Goal: Information Seeking & Learning: Learn about a topic

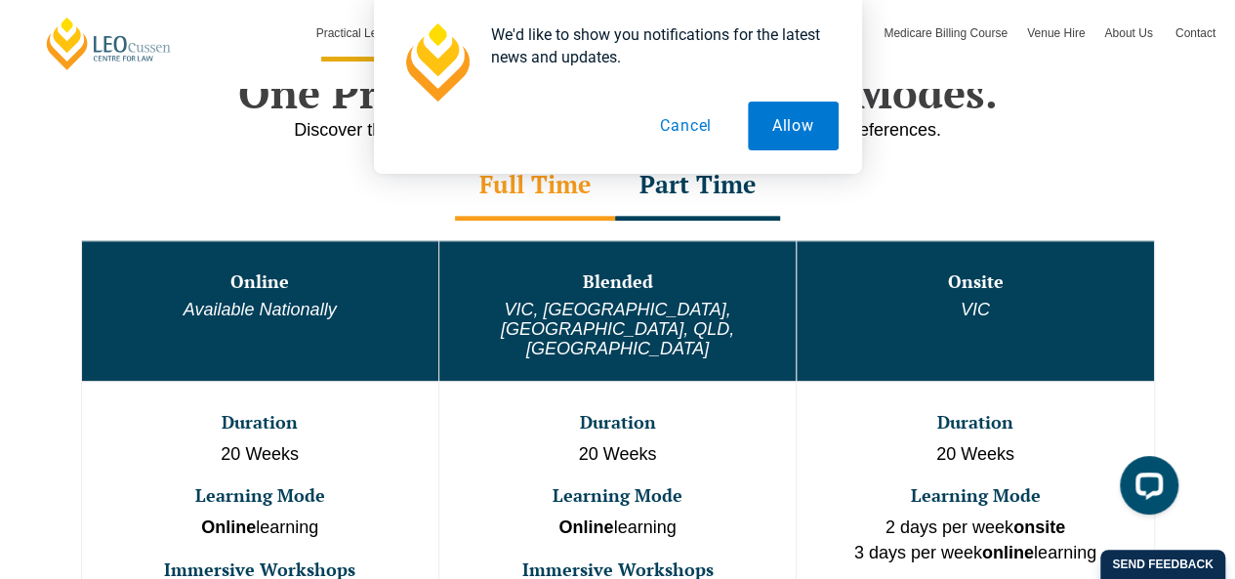
click at [694, 120] on button "Cancel" at bounding box center [686, 126] width 101 height 49
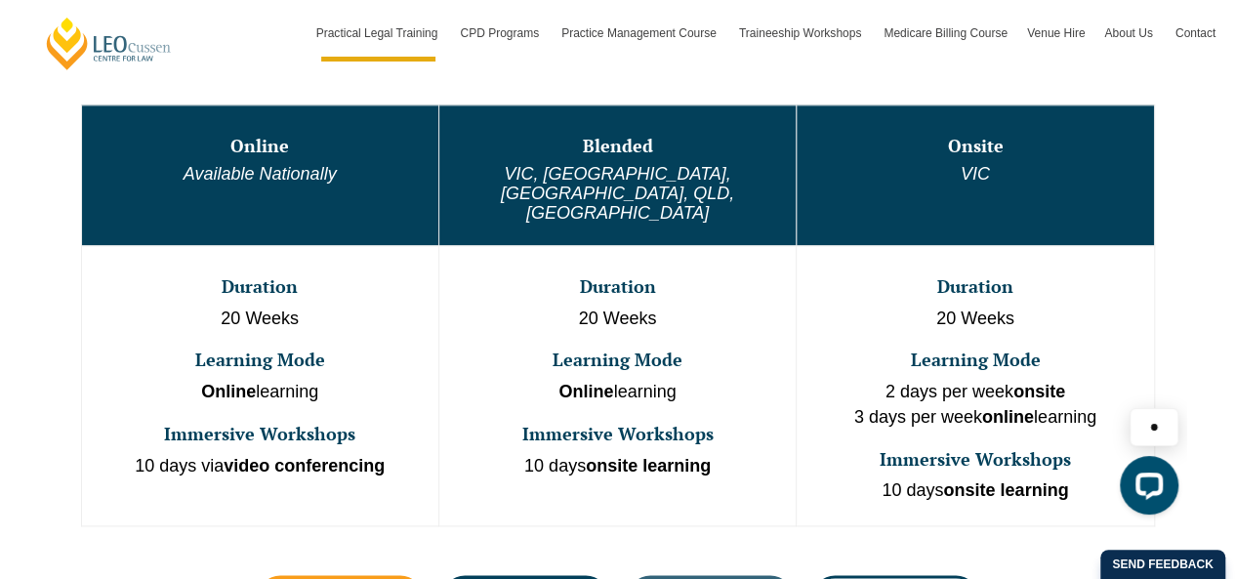
scroll to position [1118, 0]
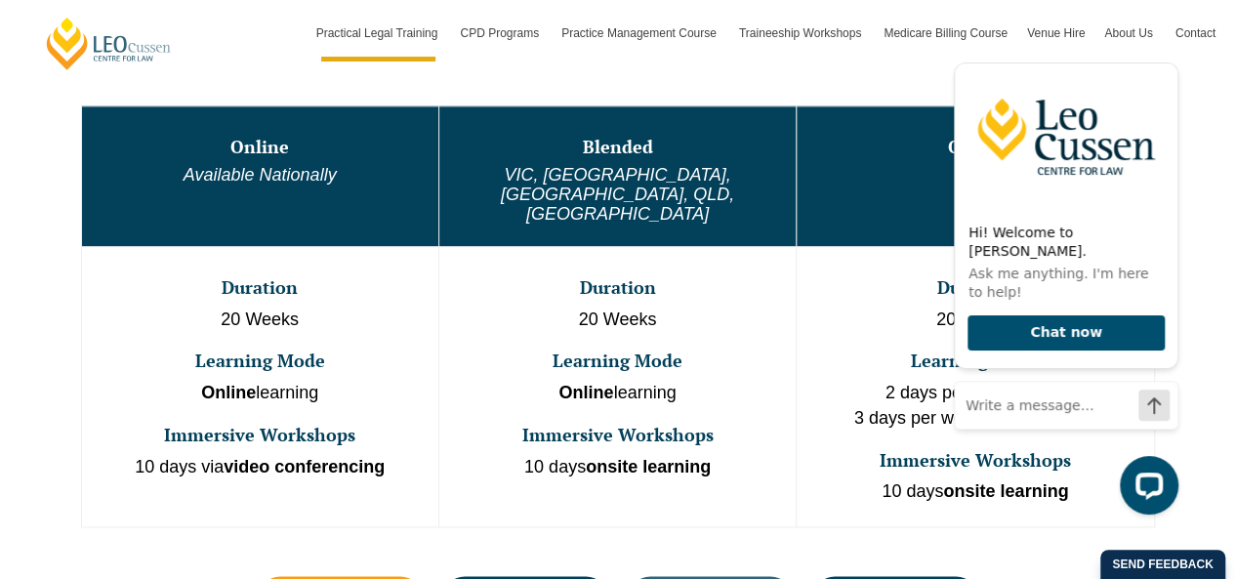
click at [605, 383] on strong "Online" at bounding box center [586, 393] width 55 height 20
click at [1166, 59] on icon "Hide greeting" at bounding box center [1166, 46] width 23 height 23
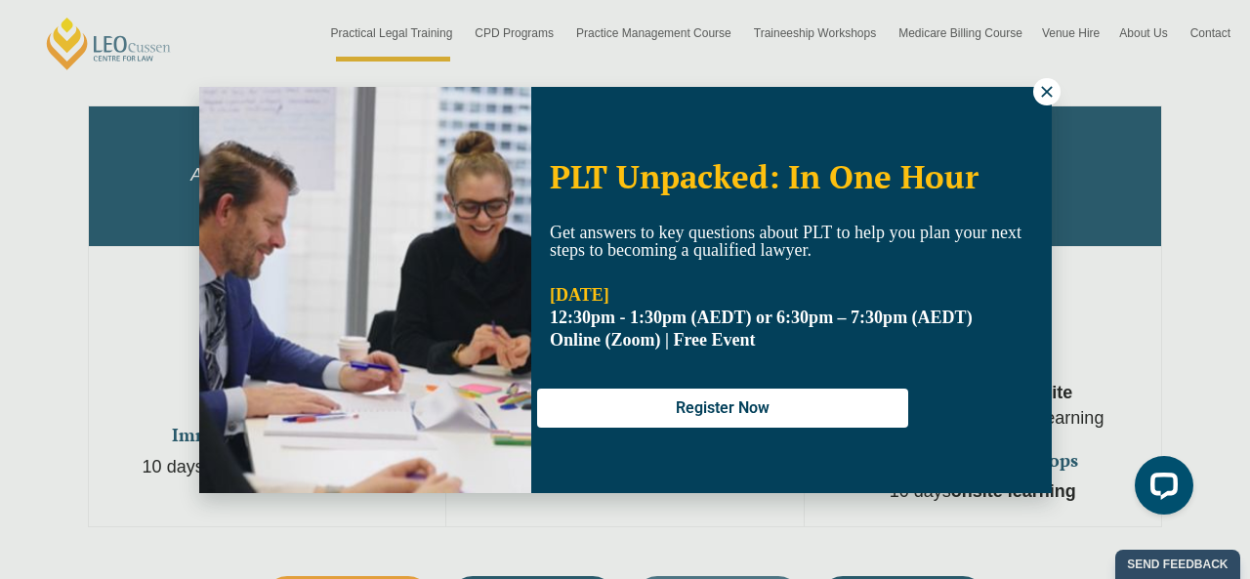
click at [1042, 97] on icon at bounding box center [1047, 92] width 18 height 18
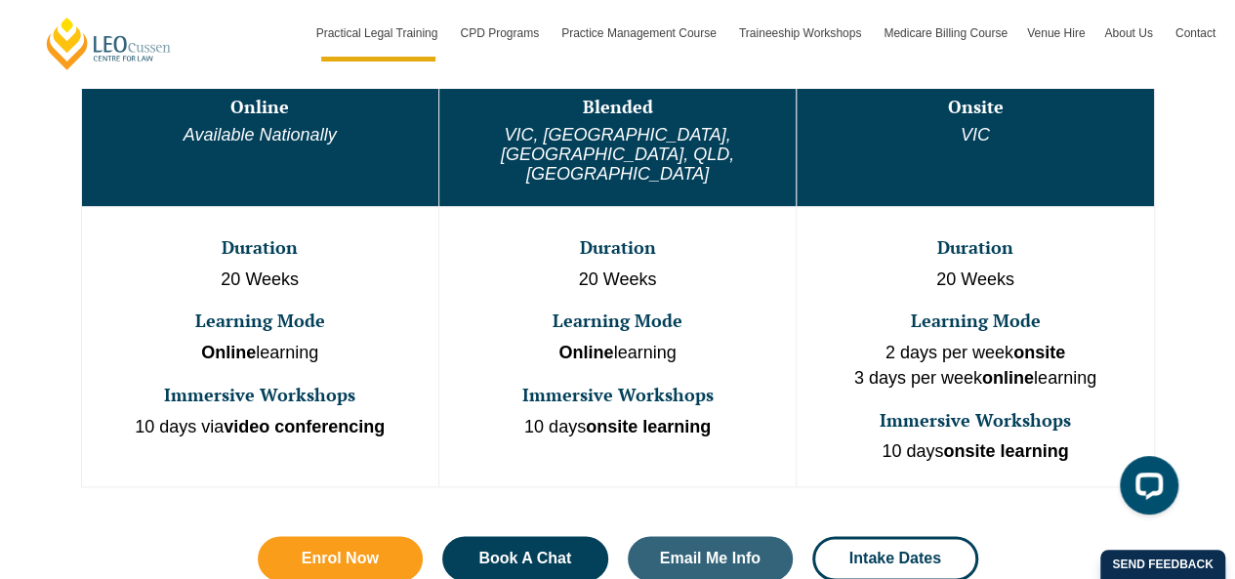
scroll to position [1129, 0]
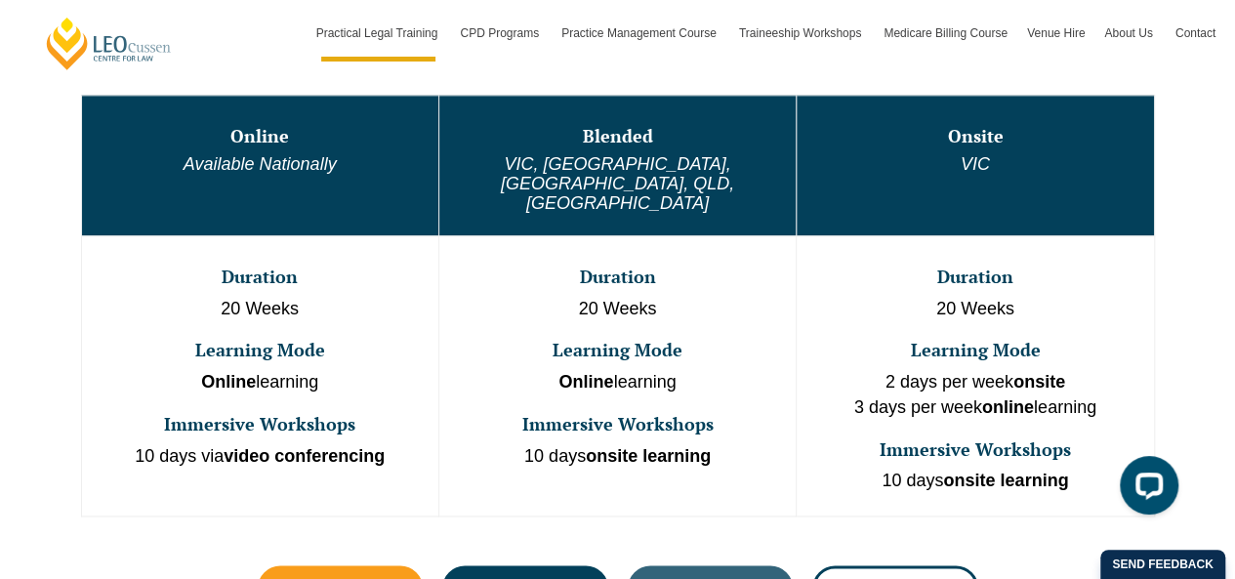
click at [623, 163] on em "VIC, WA, ACT, QLD, SA" at bounding box center [617, 183] width 233 height 59
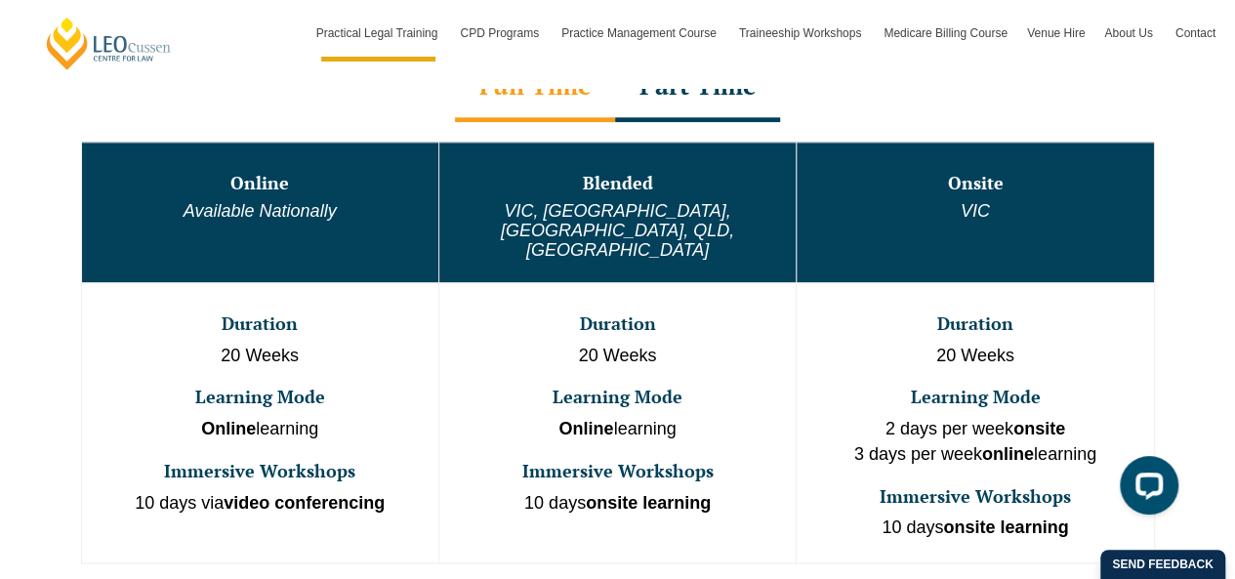
scroll to position [1056, 0]
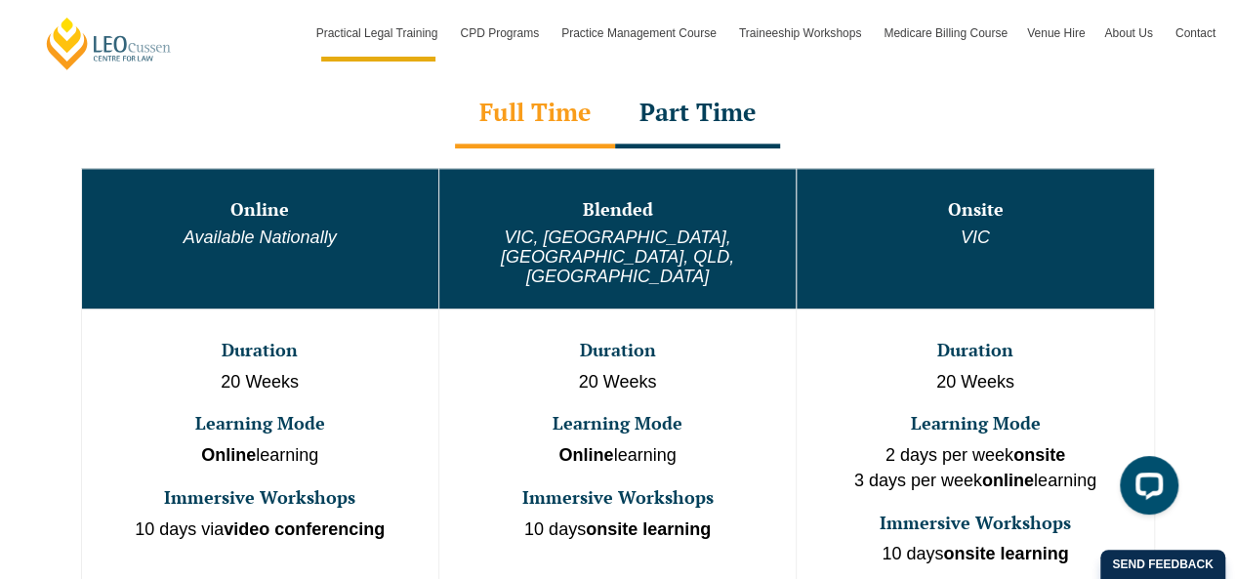
click at [695, 111] on div "Part Time" at bounding box center [697, 114] width 165 height 68
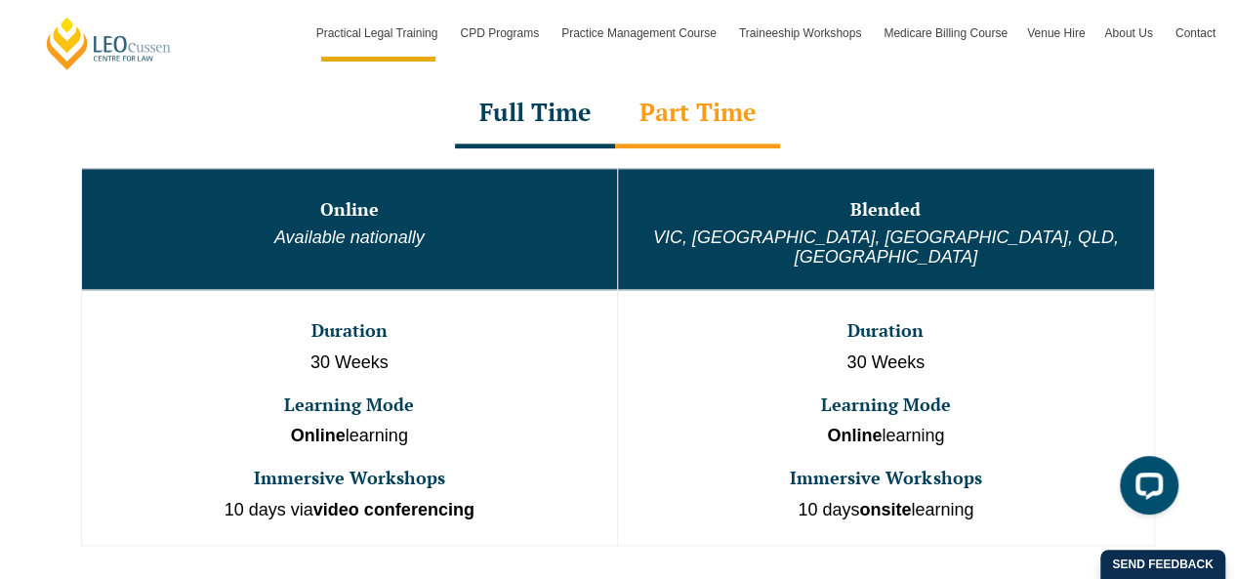
click at [526, 115] on div "Full Time" at bounding box center [535, 114] width 160 height 68
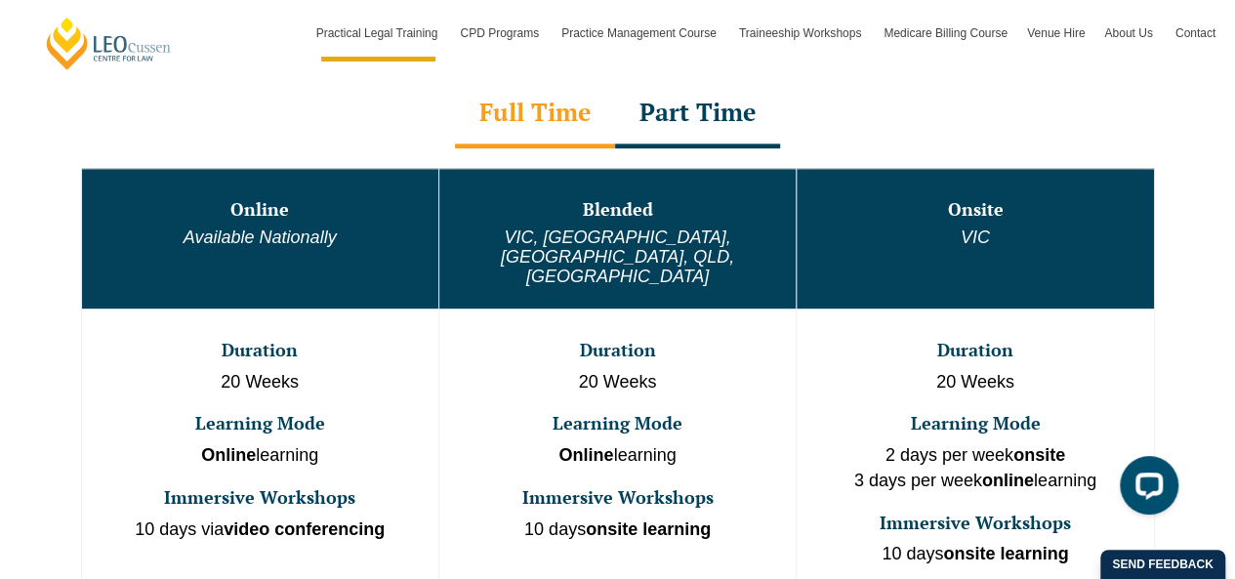
click at [669, 216] on h3 "Blended" at bounding box center [617, 210] width 353 height 20
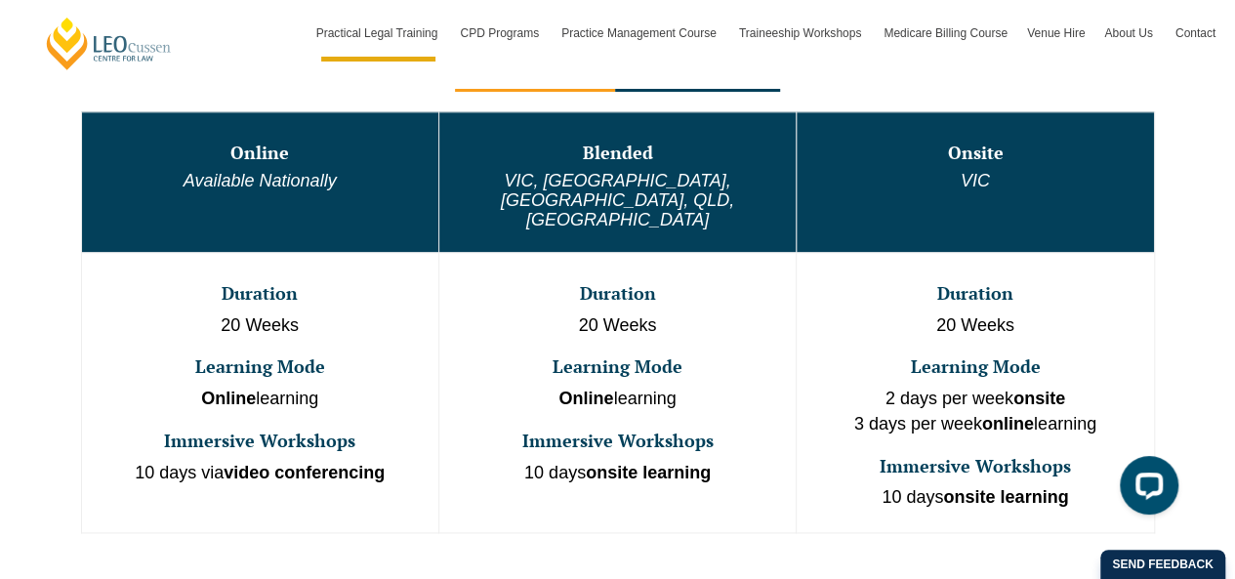
scroll to position [1117, 0]
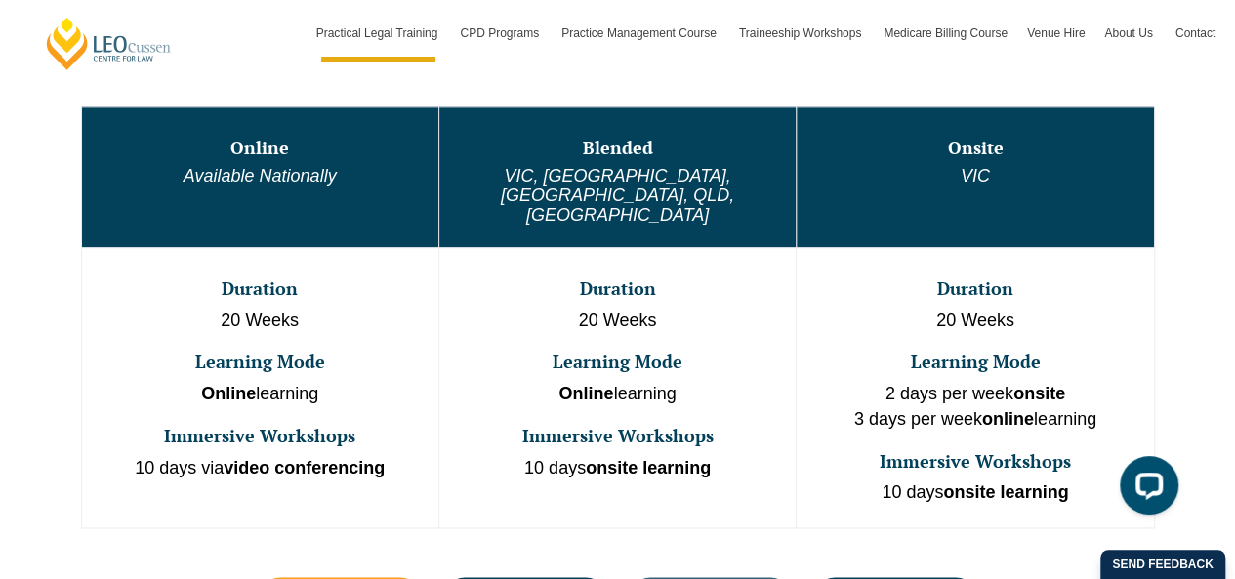
click at [699, 353] on h3 "Learning Mode" at bounding box center [617, 363] width 353 height 20
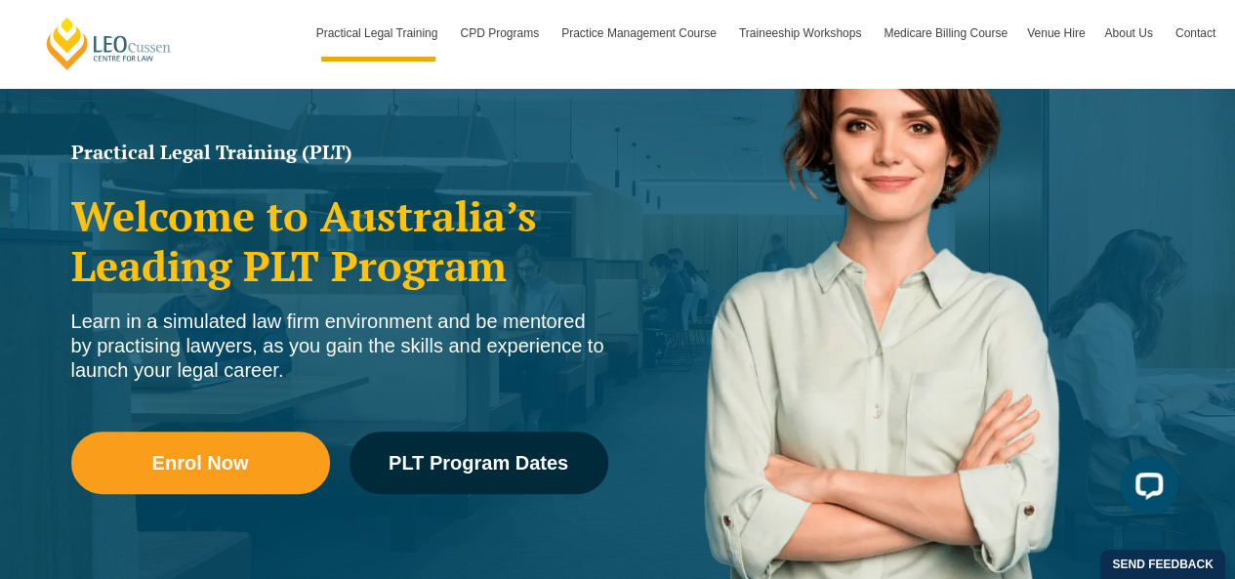
scroll to position [243, 0]
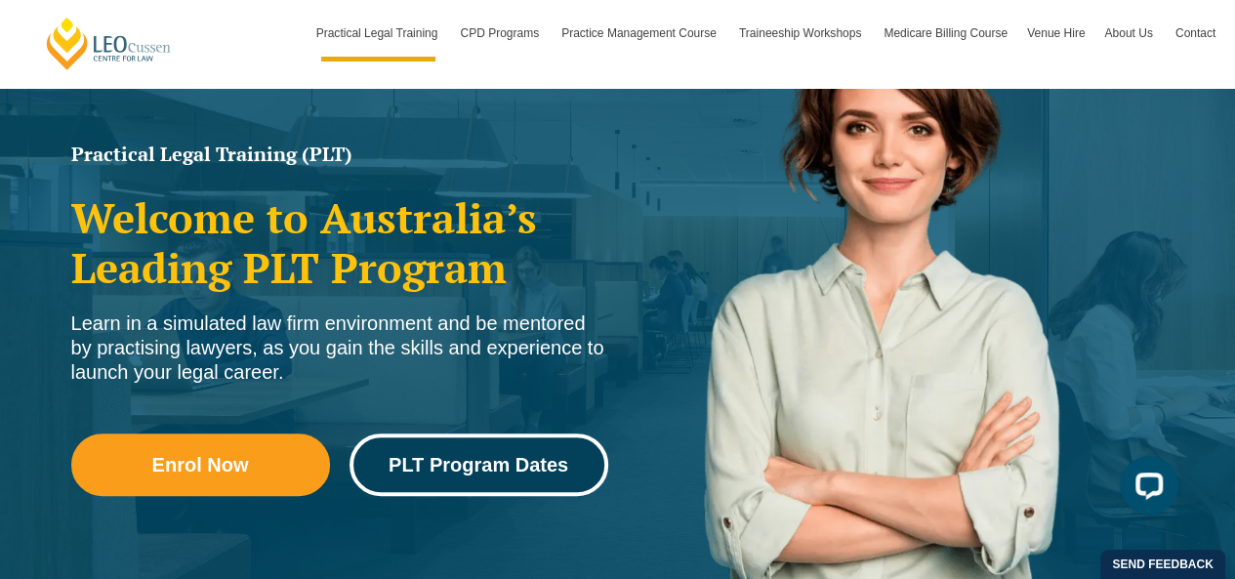
click at [528, 461] on span "PLT Program Dates" at bounding box center [479, 465] width 180 height 20
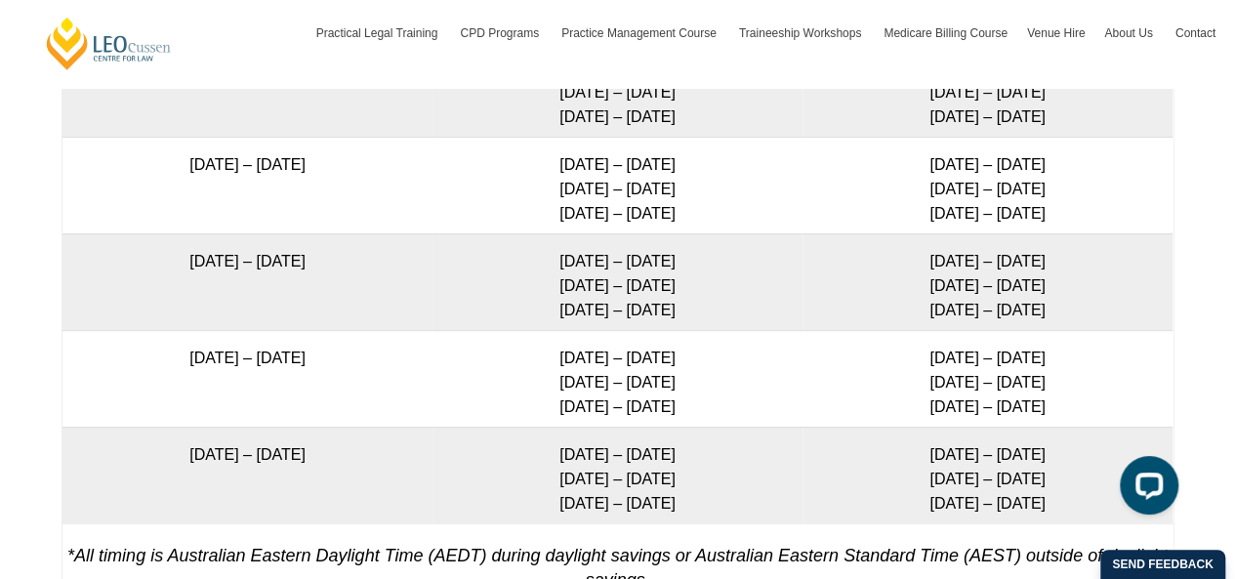
scroll to position [3998, 0]
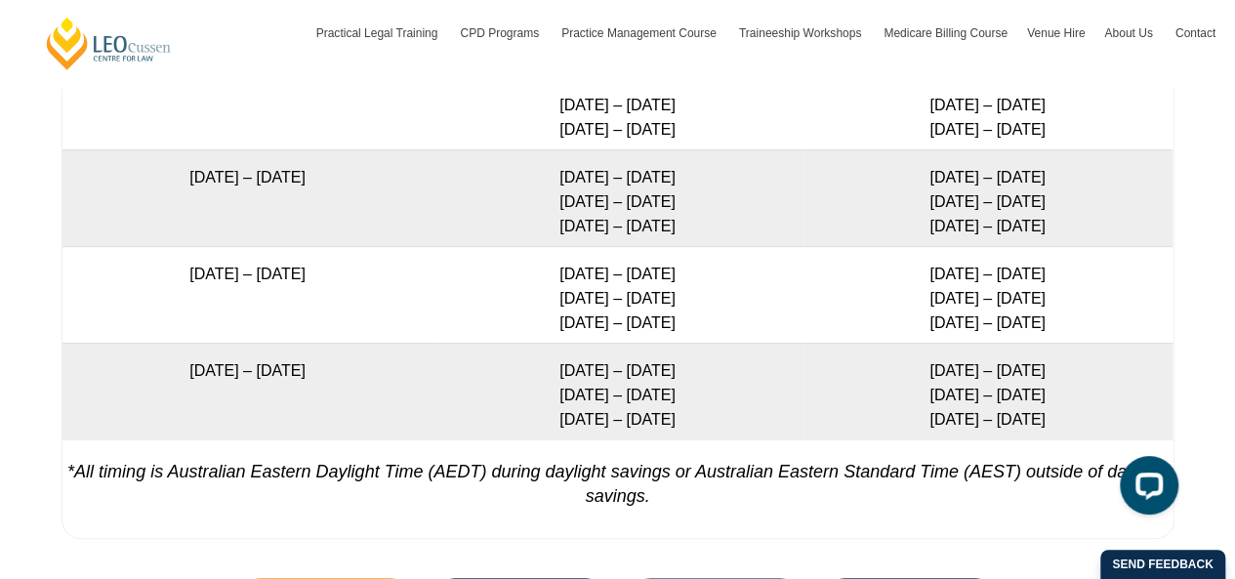
click at [703, 394] on td "[DATE] – [DATE] [DATE] – [DATE] [DATE] – [DATE]" at bounding box center [618, 391] width 370 height 97
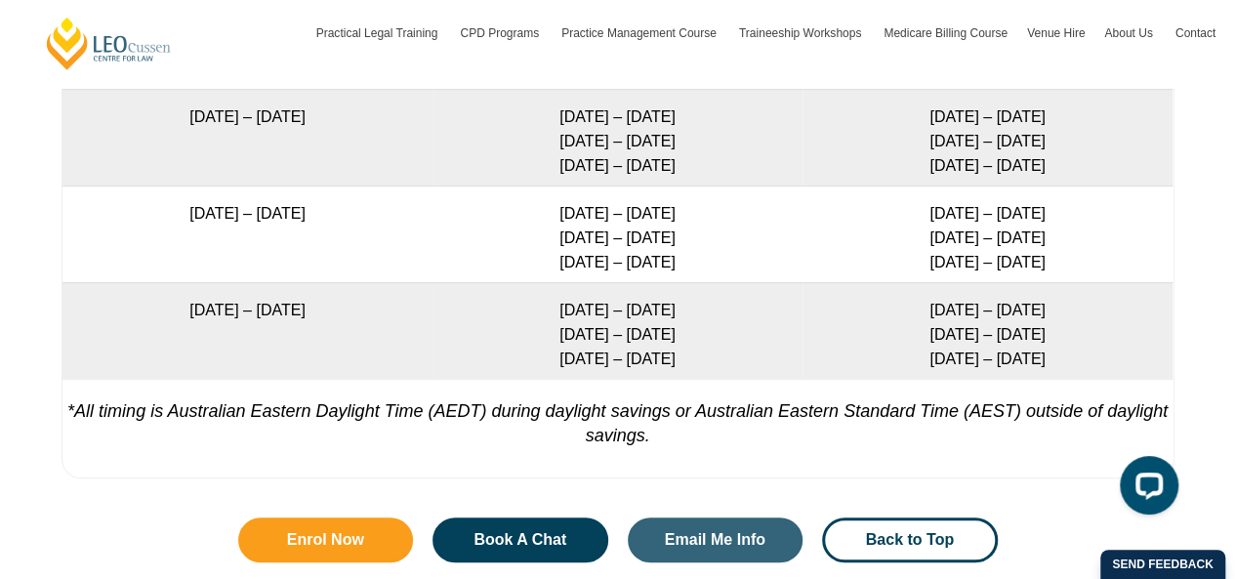
scroll to position [4051, 0]
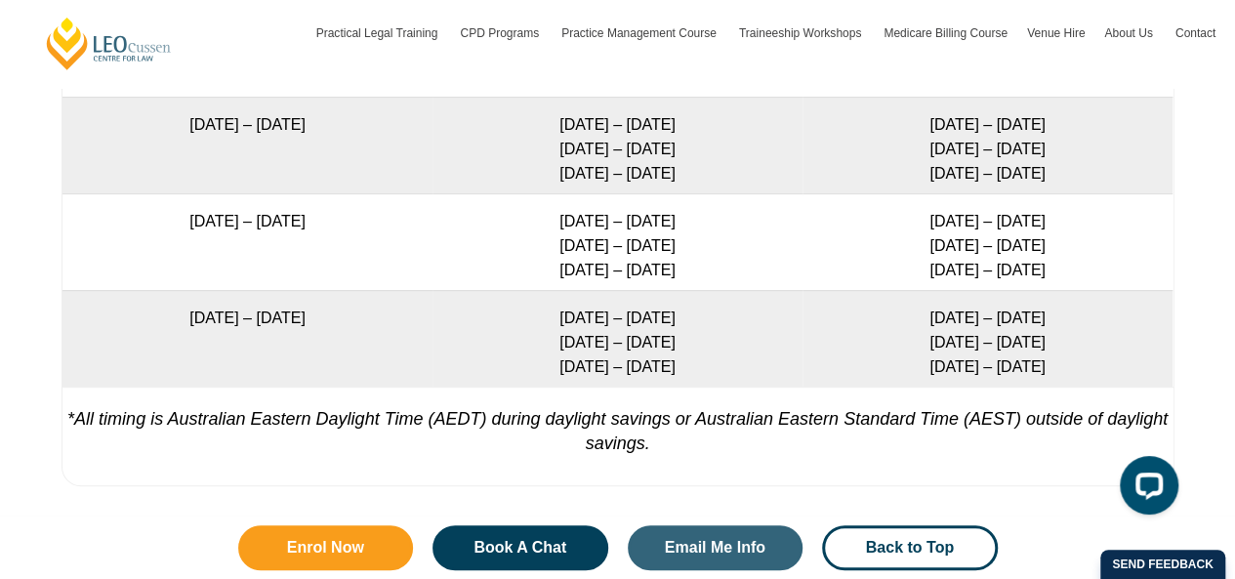
click at [691, 369] on td "[DATE] – [DATE] [DATE] – [DATE] [DATE] – [DATE]" at bounding box center [618, 338] width 370 height 97
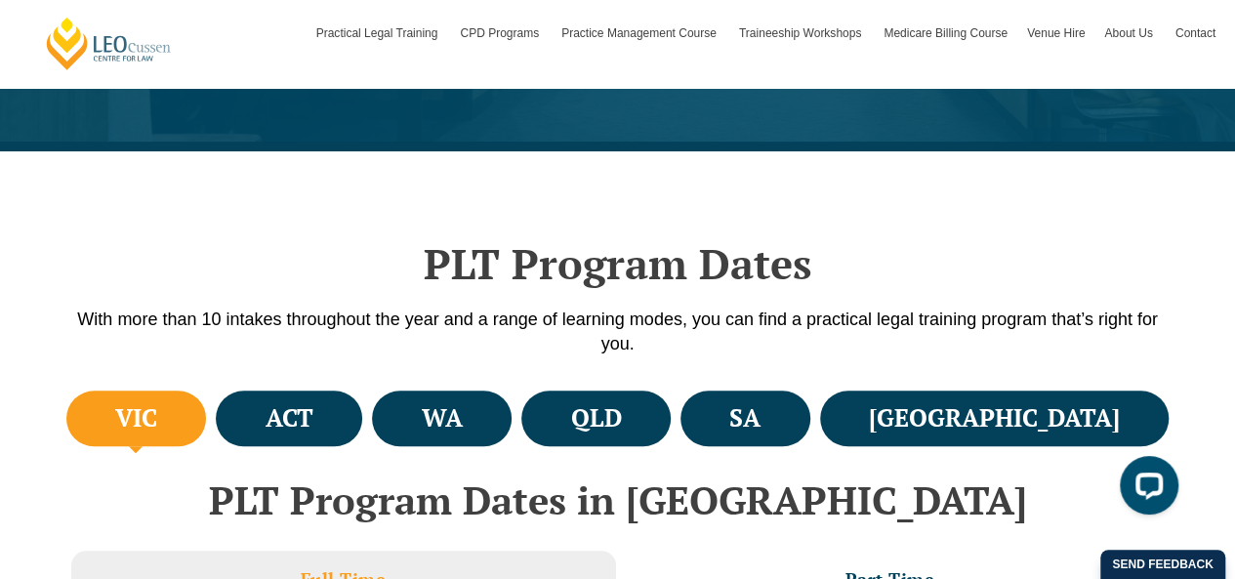
scroll to position [462, 0]
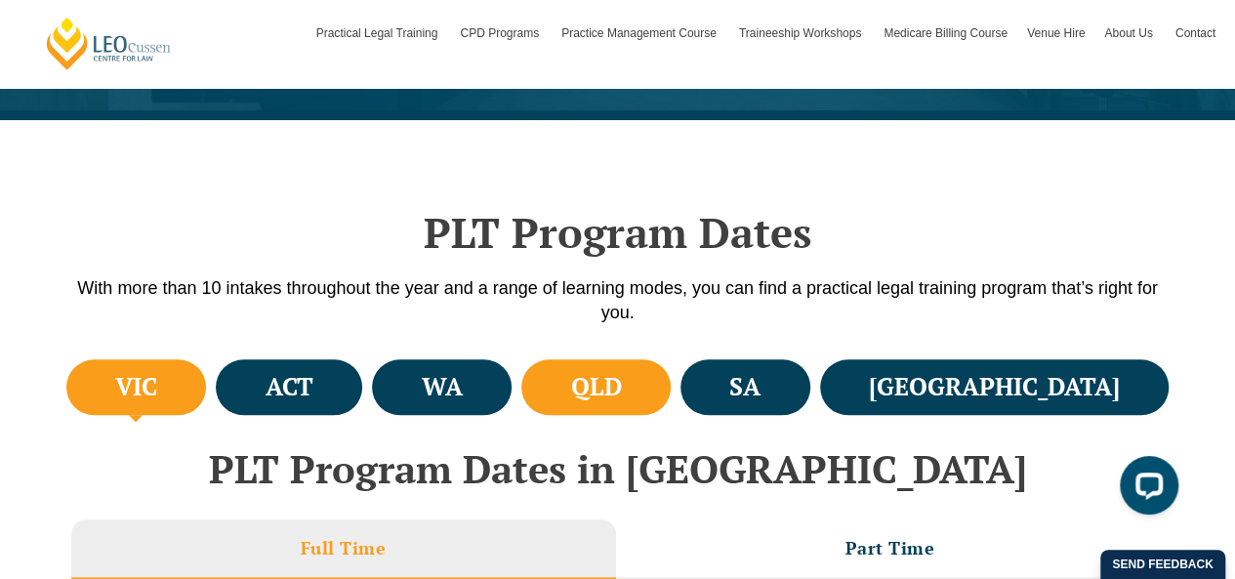
click at [621, 389] on h4 "QLD" at bounding box center [595, 387] width 51 height 32
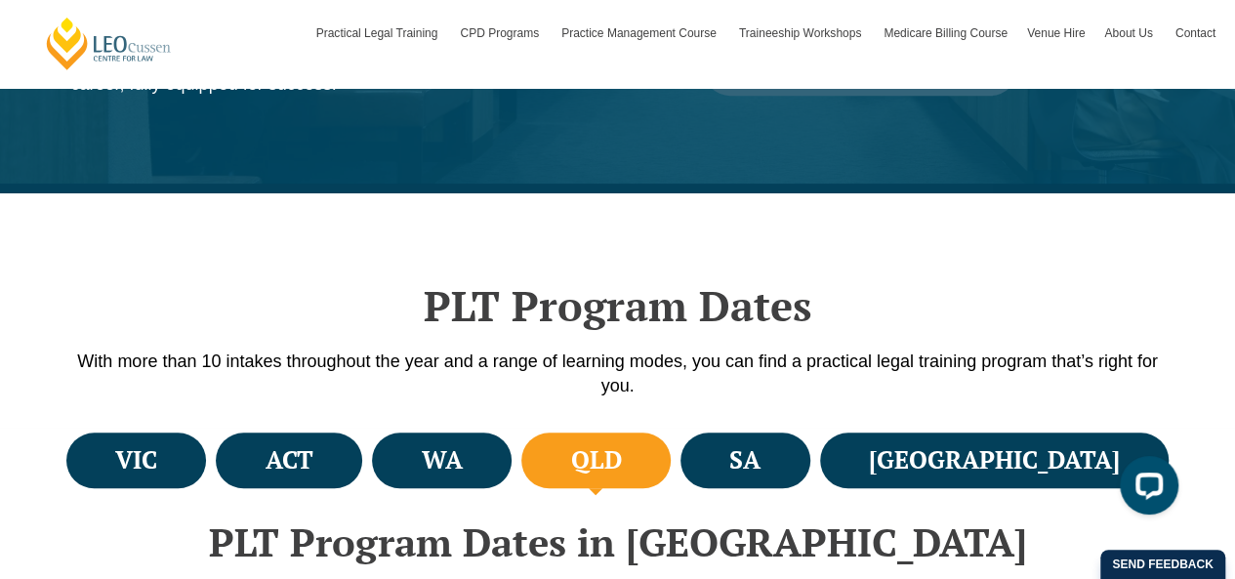
scroll to position [0, 0]
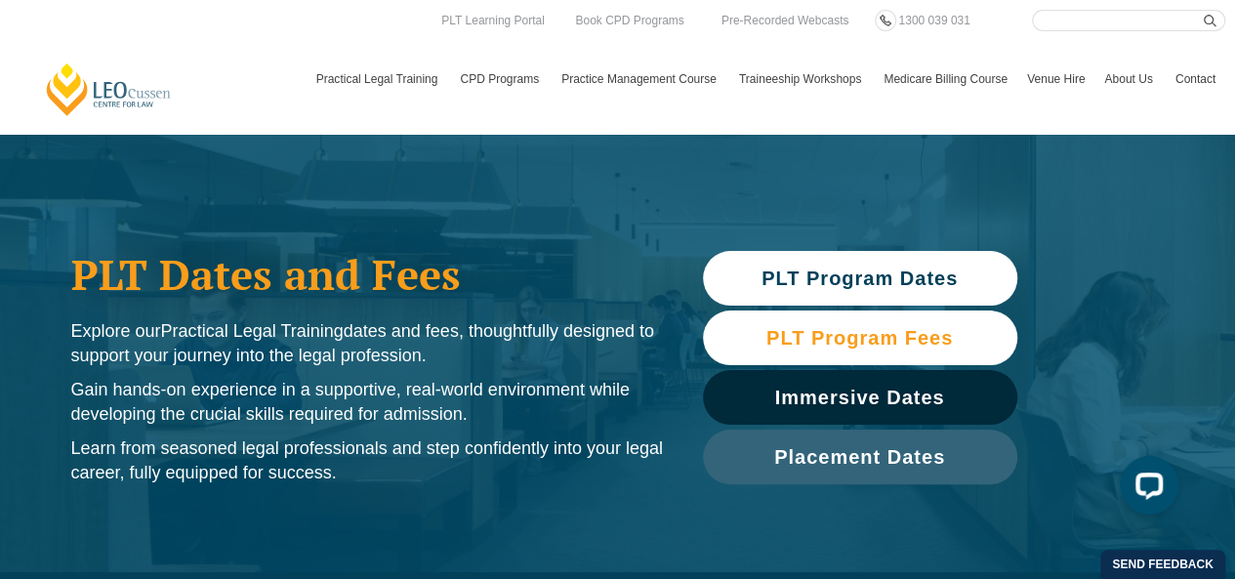
click at [852, 339] on span "PLT Program Fees" at bounding box center [860, 338] width 187 height 20
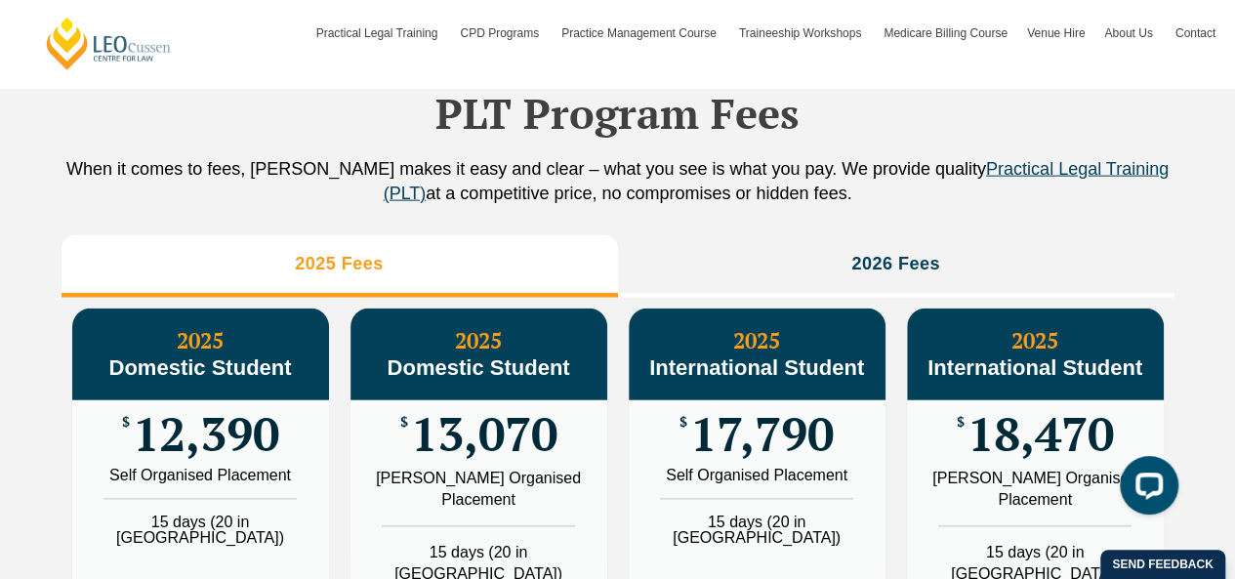
scroll to position [2199, 0]
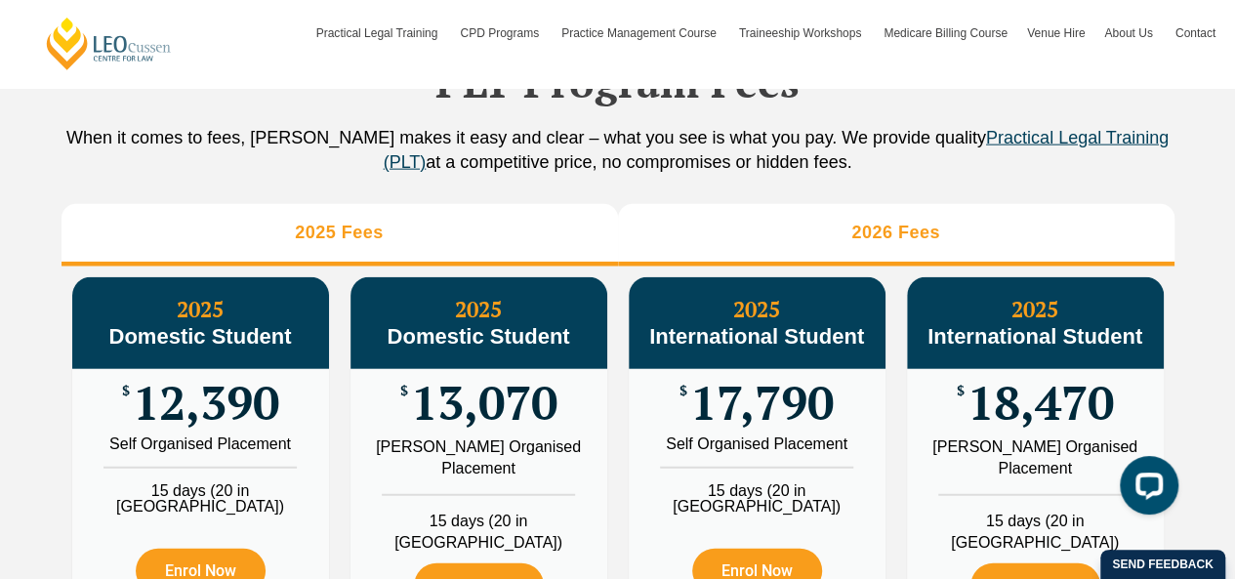
click at [909, 267] on li "2026 Fees" at bounding box center [896, 235] width 557 height 63
click at [432, 246] on li "2025 Fees" at bounding box center [340, 235] width 557 height 63
click at [850, 233] on li "2026 Fees" at bounding box center [896, 235] width 557 height 63
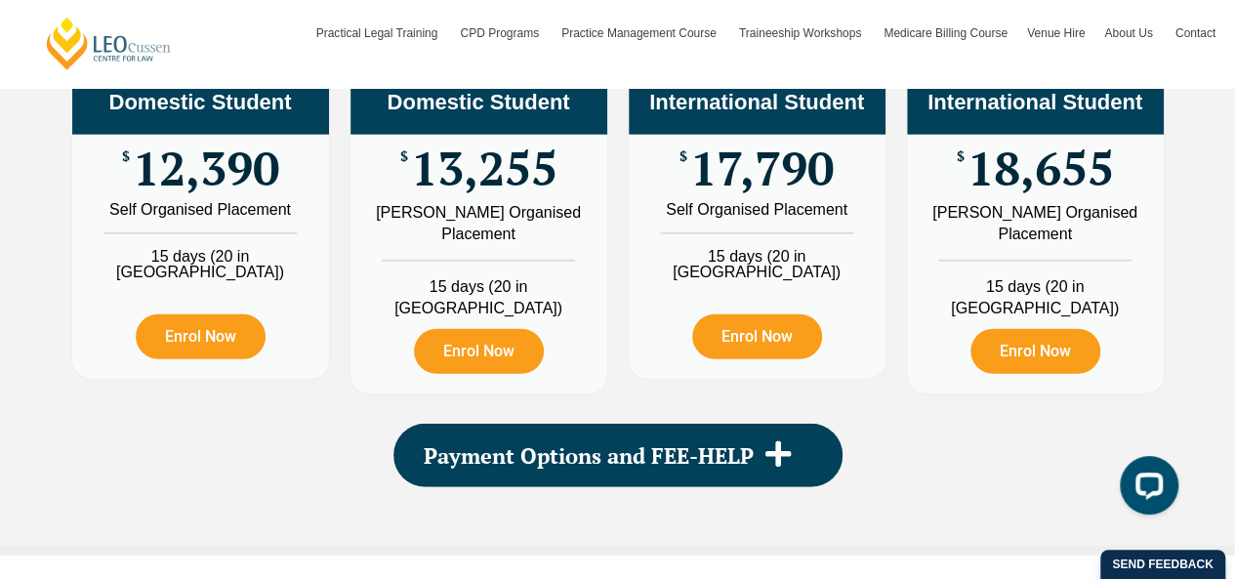
scroll to position [2377, 0]
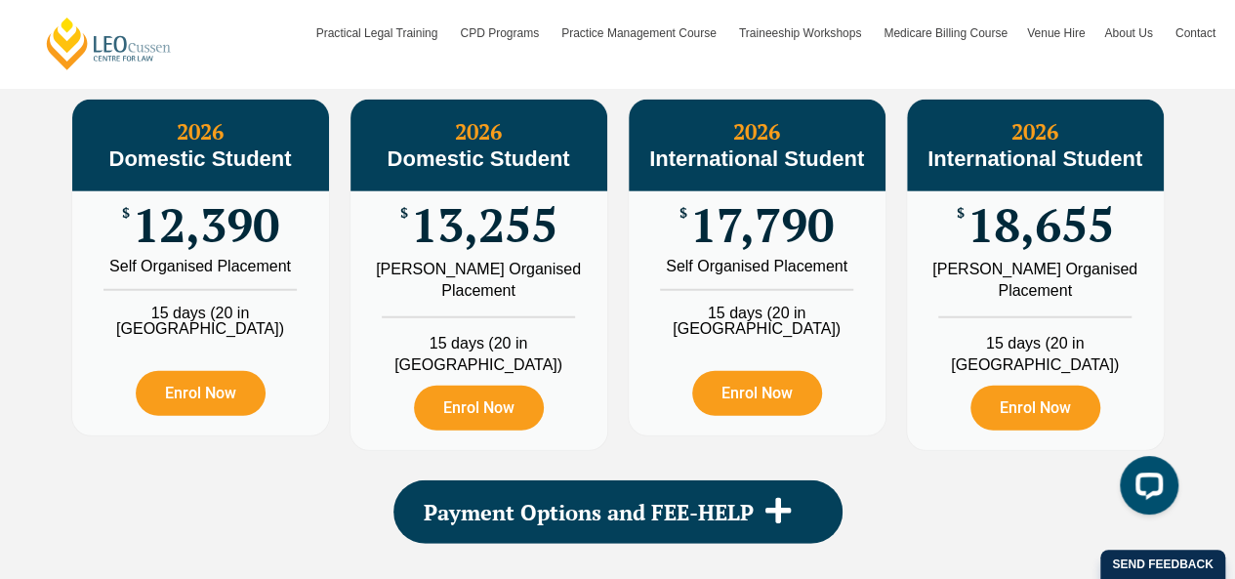
click at [631, 370] on div "Enrol Now" at bounding box center [757, 386] width 257 height 99
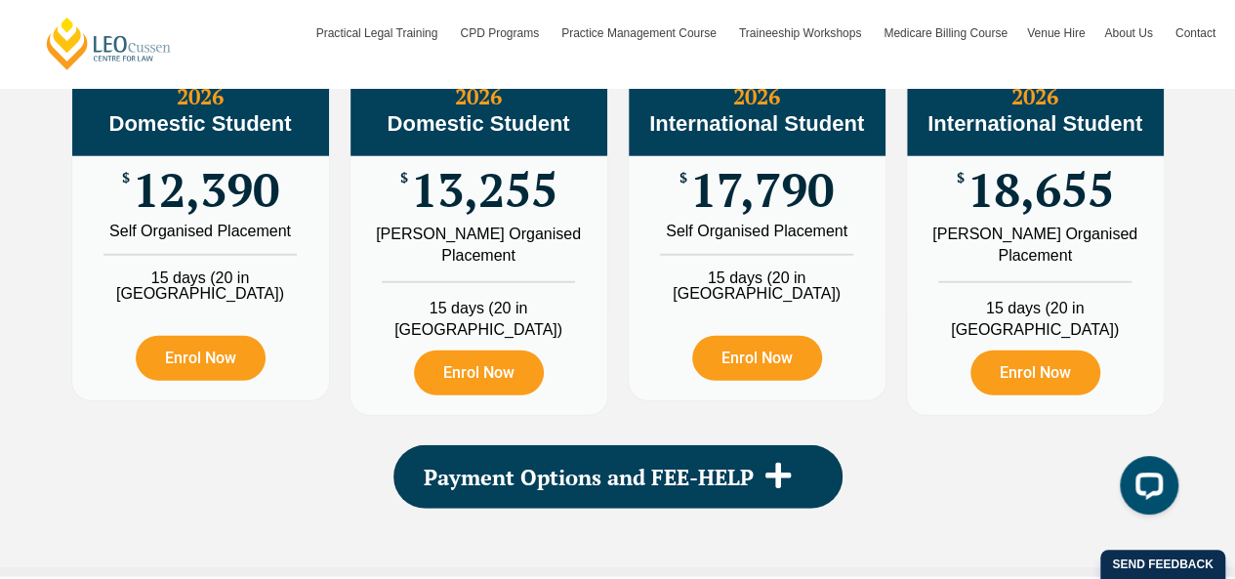
scroll to position [2432, 0]
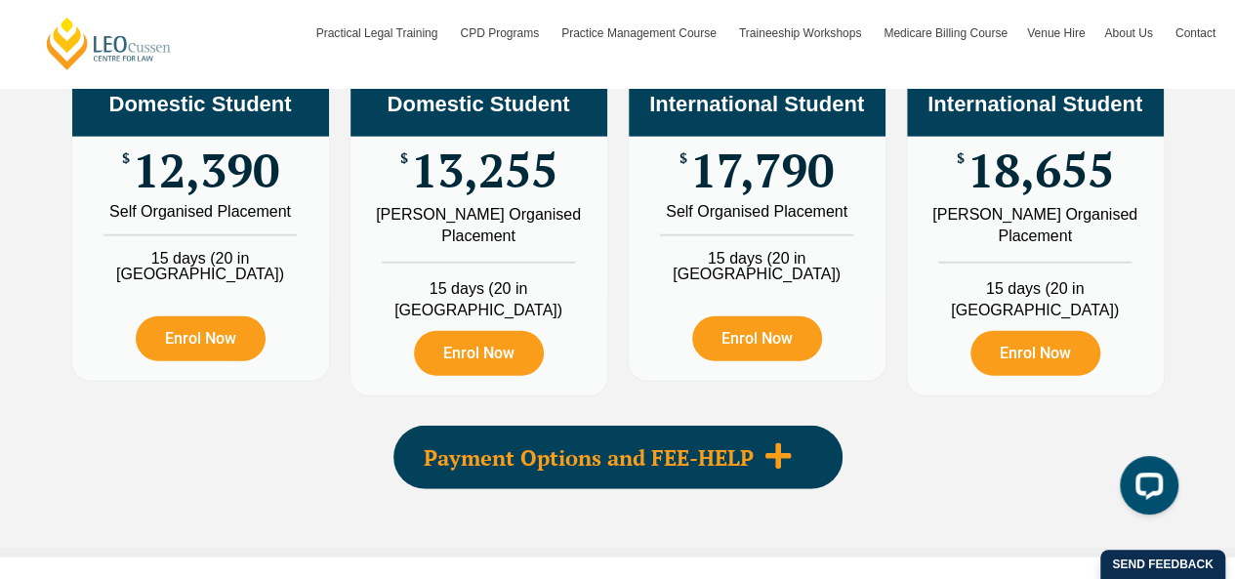
click at [635, 447] on span "Payment Options and FEE-HELP" at bounding box center [589, 457] width 330 height 21
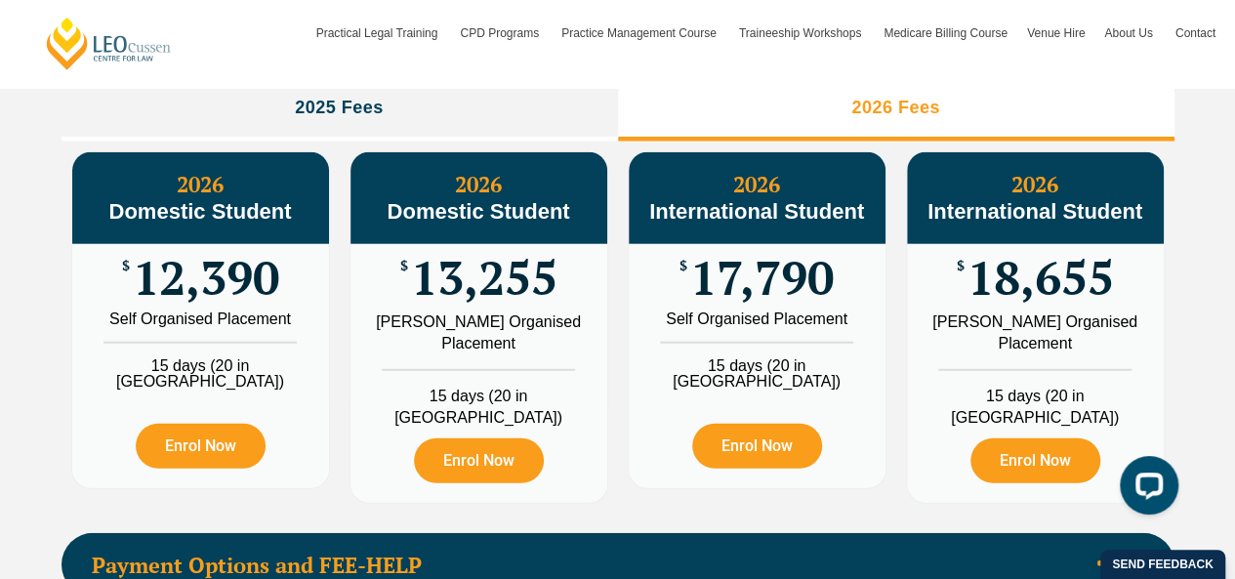
scroll to position [2324, 0]
click at [614, 410] on div "2026 Domestic Student $ 13,255 Leo Cussen Organised Placement 15 days (20 in WA…" at bounding box center [479, 328] width 278 height 372
click at [1191, 403] on div "PLT Program Fees When it comes to fees, Leo Cussen makes it easy and clear – wh…" at bounding box center [617, 424] width 1235 height 1199
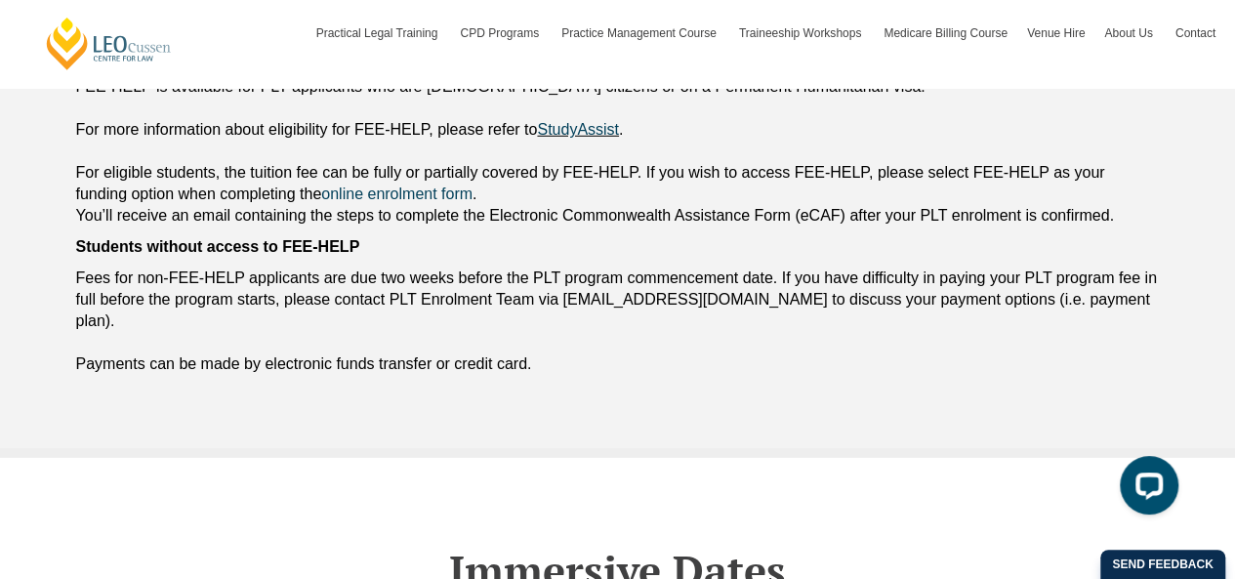
scroll to position [2869, 0]
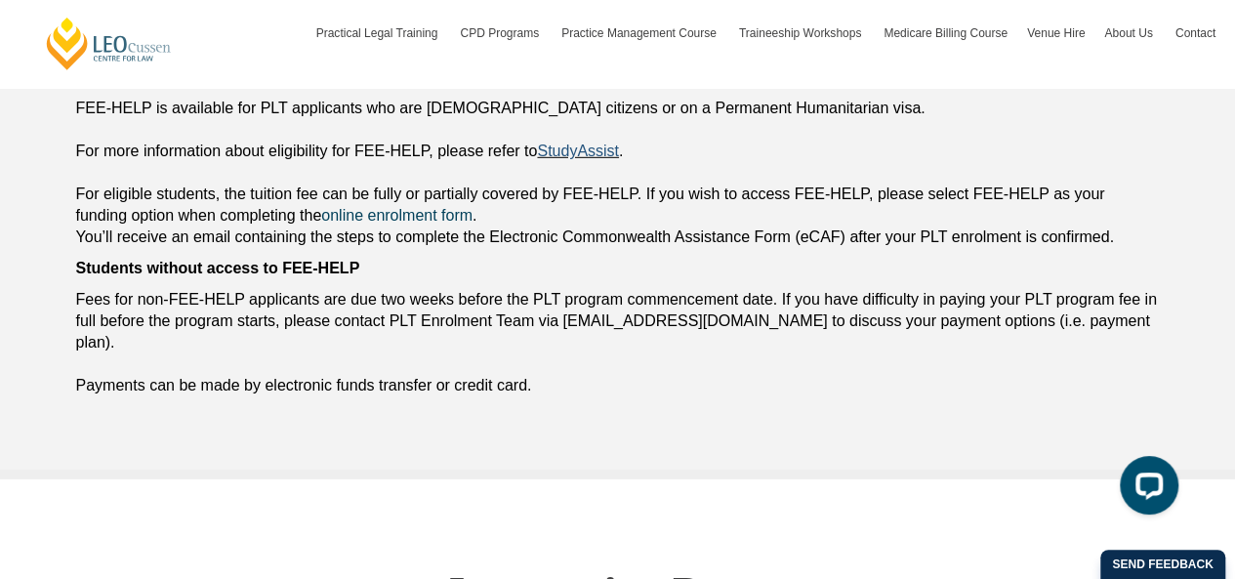
click at [573, 146] on link "StudyAssist" at bounding box center [578, 151] width 82 height 17
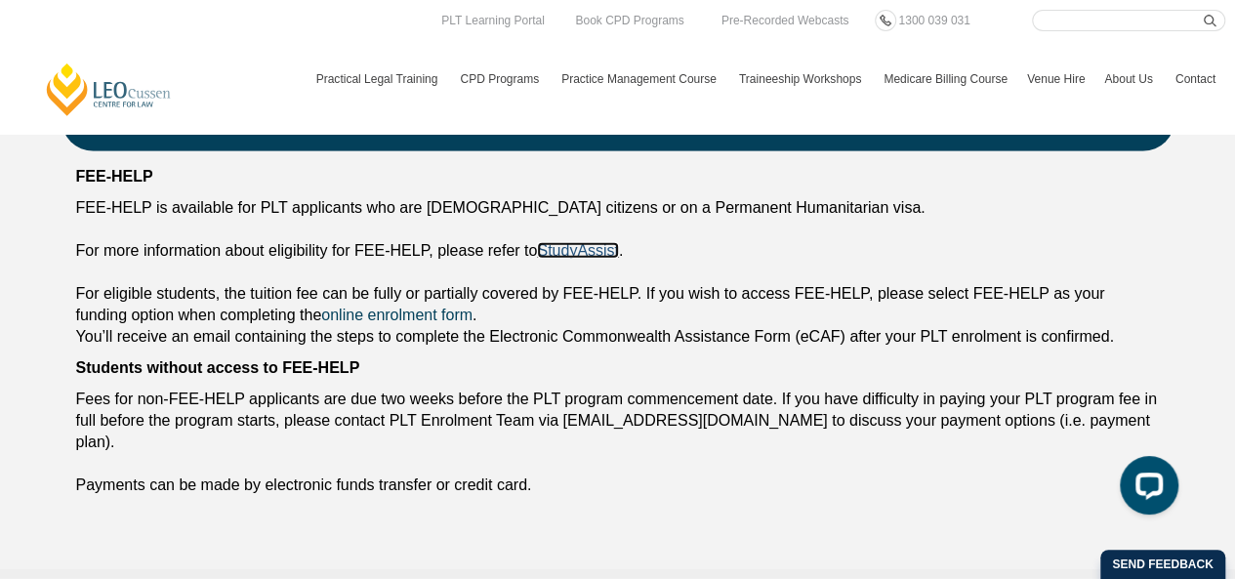
scroll to position [2742, 0]
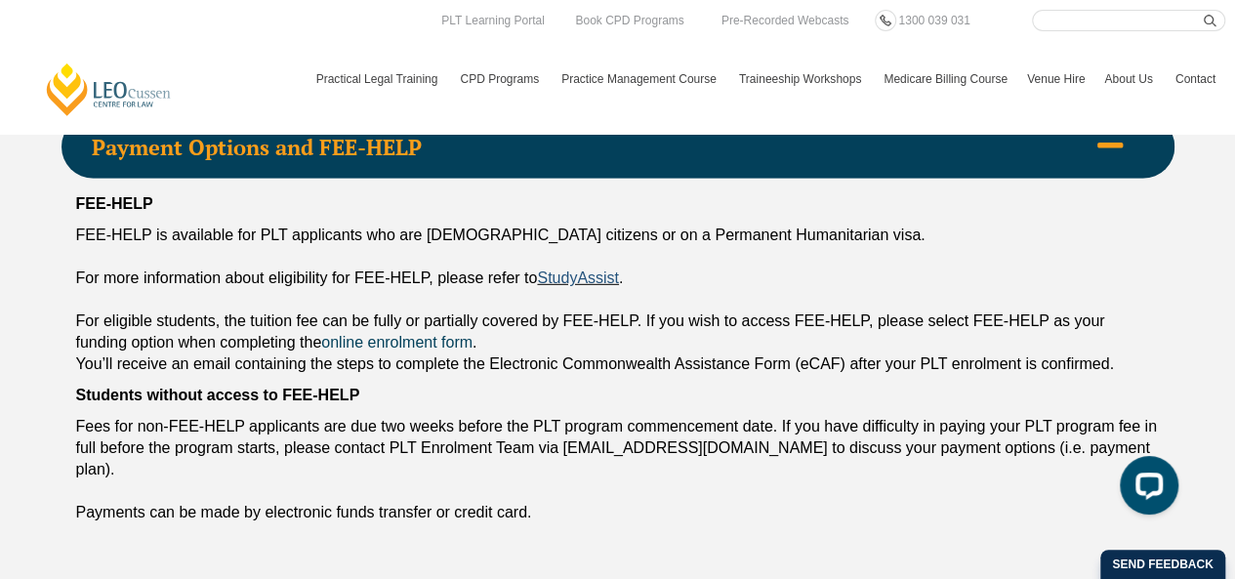
click at [596, 279] on link "StudyAssist" at bounding box center [578, 278] width 82 height 17
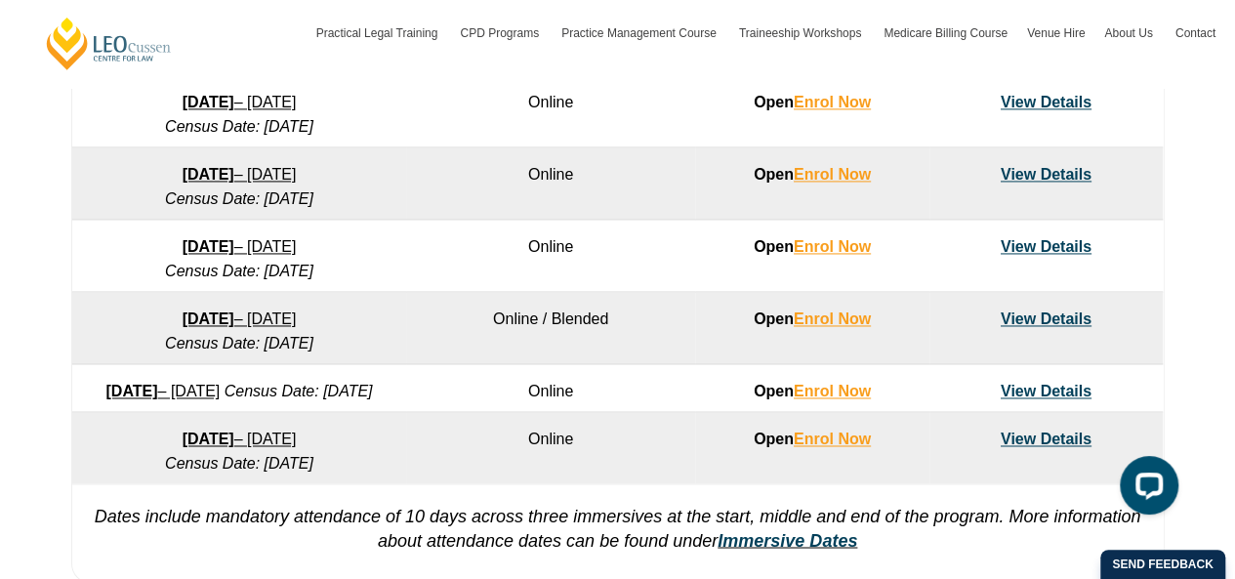
scroll to position [1166, 0]
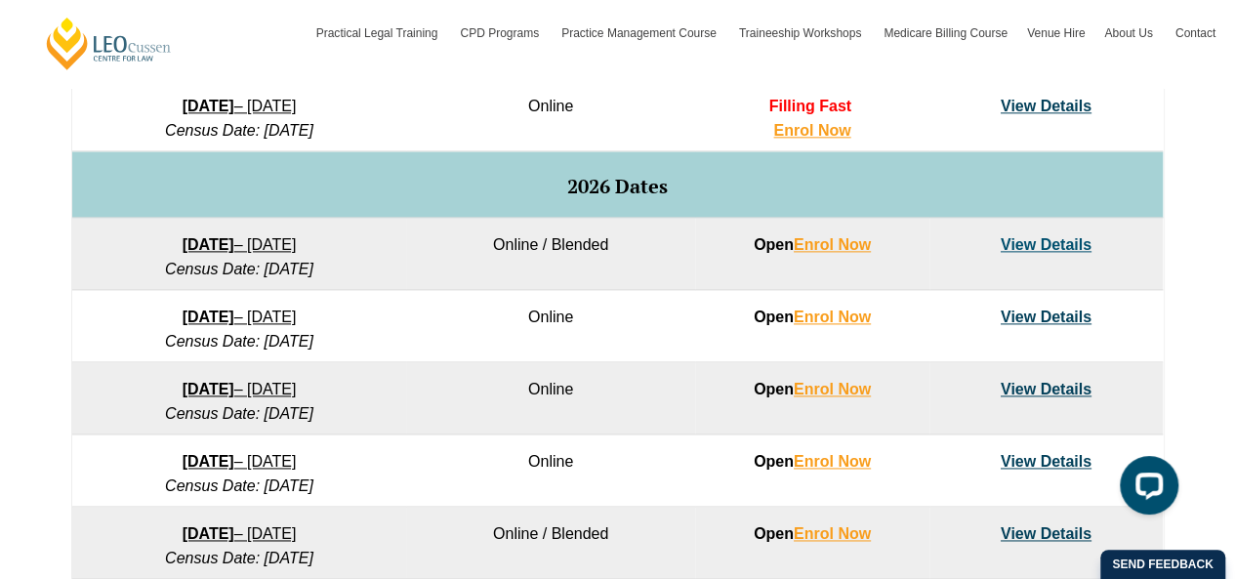
drag, startPoint x: 431, startPoint y: 249, endPoint x: 353, endPoint y: 303, distance: 94.8
click at [353, 303] on tbody "Program Dates Learning Mode Options Intake Status Explore Intake 2025 Dates 22 …" at bounding box center [617, 294] width 1091 height 812
click at [397, 284] on td "27 January 2026 – 12 June 2026 Census Date: 23 February 2026" at bounding box center [239, 254] width 334 height 72
click at [11, 281] on div "VIC ACT WA QLD SA NSW PLT Program Dates in Victoria Full Time Part Time Program…" at bounding box center [617, 228] width 1235 height 1157
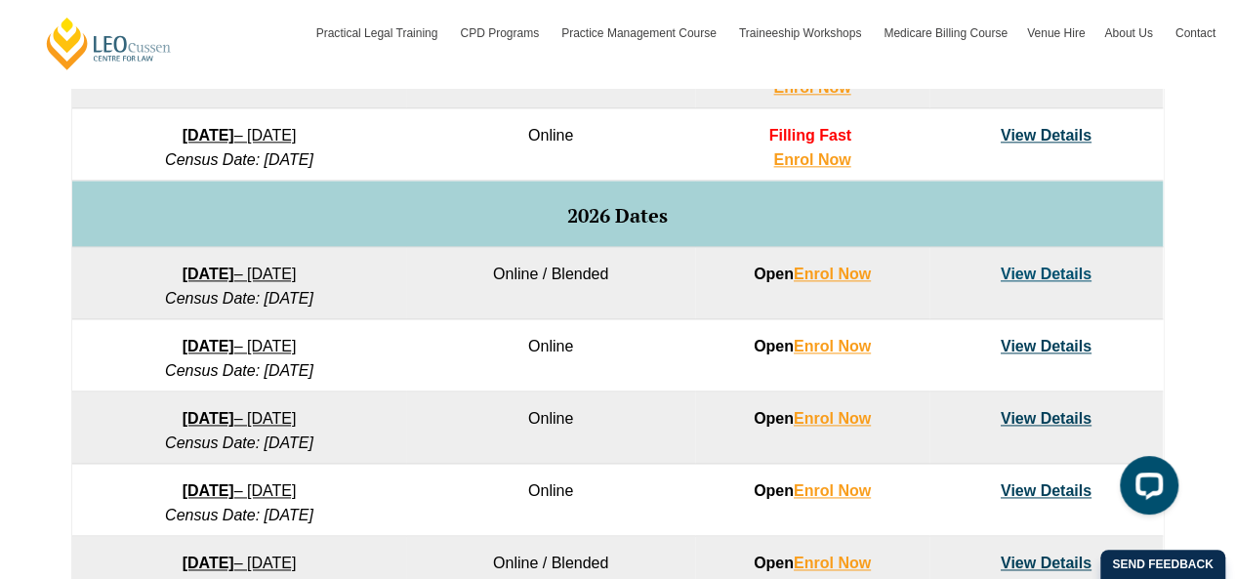
scroll to position [1137, 0]
click at [0, 290] on div "VIC ACT WA QLD SA NSW PLT Program Dates in Victoria Full Time Part Time Program…" at bounding box center [617, 258] width 1235 height 1157
